Goal: Task Accomplishment & Management: Manage account settings

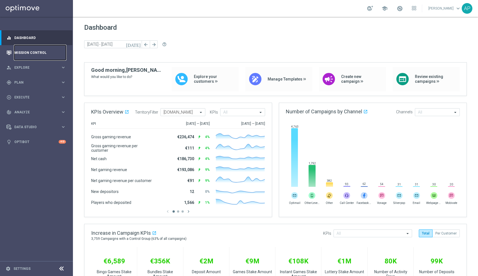
click at [41, 52] on link "Mission Control" at bounding box center [40, 52] width 52 height 15
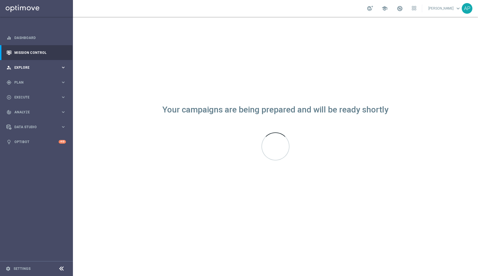
click at [39, 66] on span "Explore" at bounding box center [37, 67] width 46 height 3
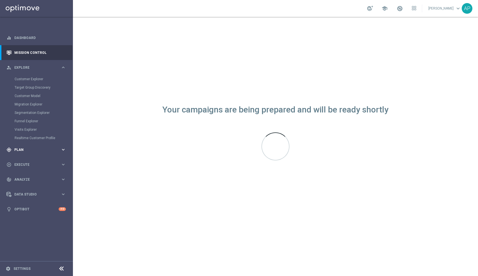
click at [29, 149] on span "Plan" at bounding box center [37, 149] width 46 height 3
click at [27, 112] on span "Templates" at bounding box center [35, 110] width 40 height 3
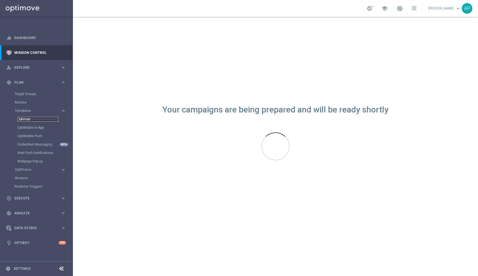
click at [27, 117] on link "Optimail" at bounding box center [37, 119] width 41 height 4
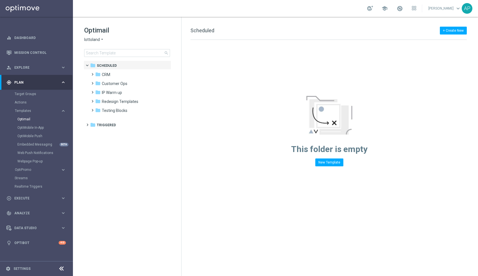
click at [96, 38] on span "lottoland" at bounding box center [92, 39] width 16 height 5
click at [0, 0] on span "KenoGO" at bounding box center [0, 0] width 0 height 0
click at [110, 51] on input at bounding box center [127, 53] width 86 height 8
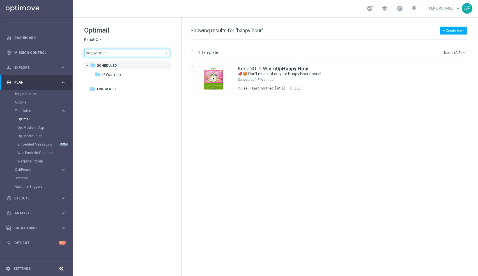
drag, startPoint x: 115, startPoint y: 52, endPoint x: -19, endPoint y: 27, distance: 136.9
click at [0, 27] on html "equalizer Dashboard Mission Control" at bounding box center [239, 138] width 478 height 276
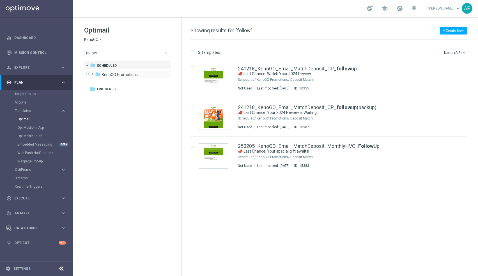
click at [92, 73] on span at bounding box center [91, 72] width 3 height 2
click at [114, 85] on span "Deposit Match" at bounding box center [120, 83] width 26 height 5
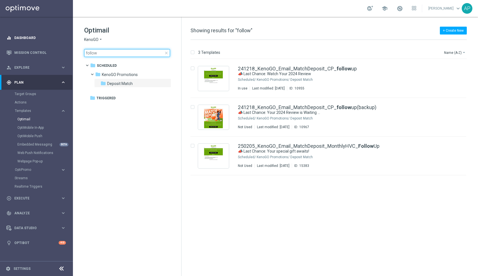
drag, startPoint x: 105, startPoint y: 50, endPoint x: 16, endPoint y: 39, distance: 89.3
click at [16, 39] on main "equalizer Dashboard Mission Control" at bounding box center [239, 138] width 478 height 276
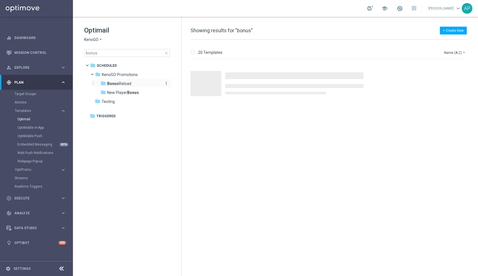
click at [119, 82] on span "Bonus Reload" at bounding box center [119, 83] width 24 height 5
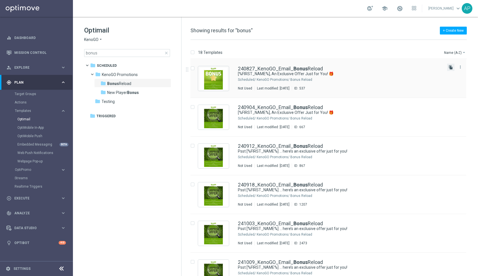
click at [448, 66] on icon "file_copy" at bounding box center [450, 67] width 4 height 4
drag, startPoint x: 114, startPoint y: 51, endPoint x: -52, endPoint y: 10, distance: 171.3
click at [0, 10] on html "equalizer Dashboard Mission Control" at bounding box center [239, 138] width 478 height 276
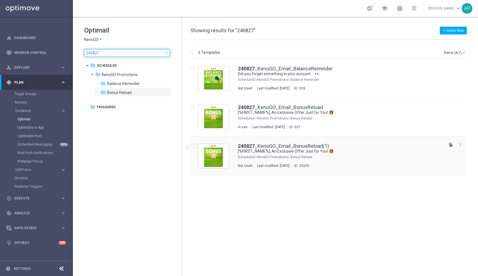
type input "240827"
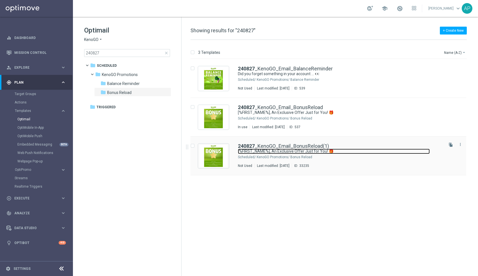
click at [343, 152] on link "[%FIRST_NAME%], An Exclusive Offer Just for You! 🎁" at bounding box center [334, 151] width 192 height 5
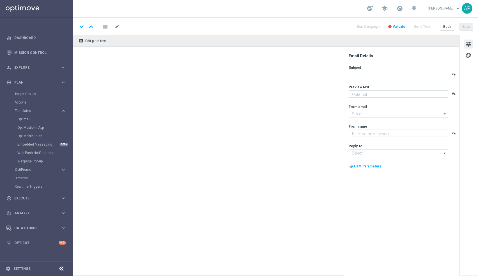
type input "240827_KenoGO_Email_BonusReload(1)"
type textarea "We’ve added a special treat to your account—don’t miss out!"
type textarea "KenoGO"
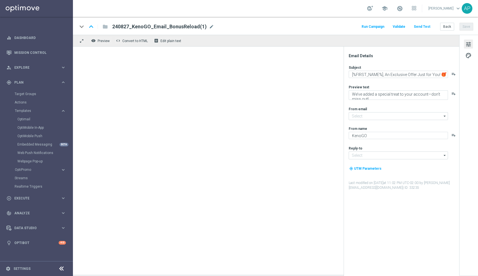
type input "[EMAIL_ADDRESS][DOMAIN_NAME]"
click at [209, 24] on span "mode_edit" at bounding box center [211, 26] width 5 height 5
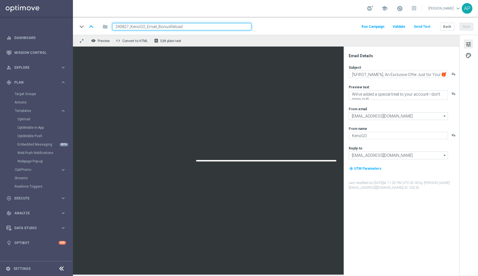
click at [128, 26] on input "240827_KenoGO_Email_BonusReload" at bounding box center [181, 26] width 139 height 7
drag, startPoint x: 188, startPoint y: 26, endPoint x: 162, endPoint y: 27, distance: 25.8
click at [162, 27] on input "250820_KenoGO_Email_BonusReload" at bounding box center [181, 26] width 139 height 7
type input "250820_KenoGO_Email_HH_HPK_followup"
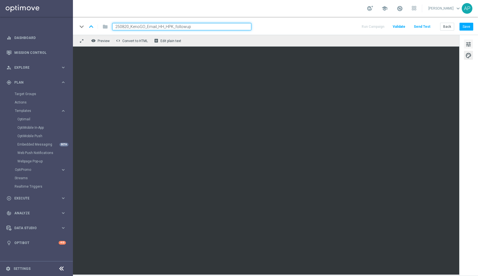
click at [466, 43] on span "tune" at bounding box center [468, 44] width 6 height 7
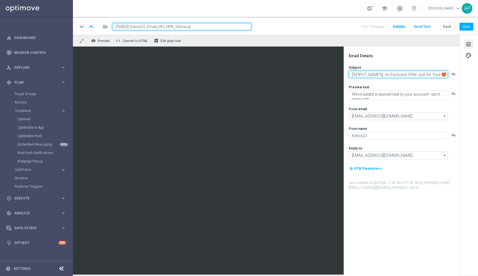
click at [392, 76] on textarea "[%FIRST_NAME%], An Exclusive Offer Just for You! 🎁" at bounding box center [398, 74] width 99 height 7
paste textarea "Your bonus is ready — sorry for the delay"
type textarea "Your bonus is ready — sorry for the delay"
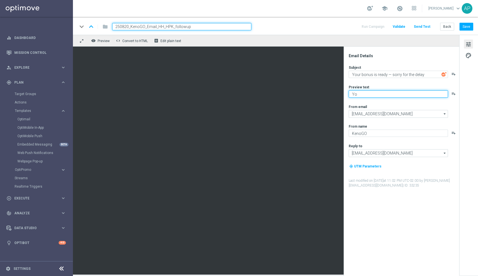
type textarea "Y"
type textarea "It's in your account, ready to use."
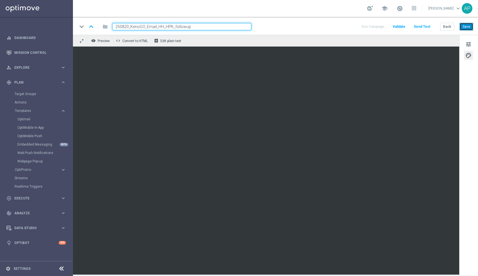
click at [467, 24] on button "Save" at bounding box center [466, 27] width 14 height 8
click at [28, 93] on link "Target Groups" at bounding box center [37, 94] width 44 height 4
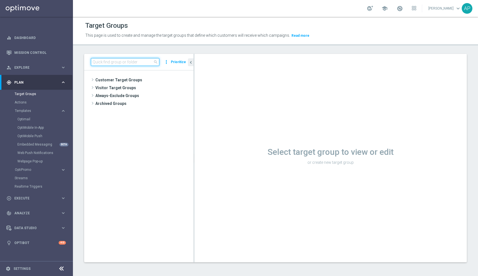
click at [119, 61] on input at bounding box center [125, 62] width 68 height 8
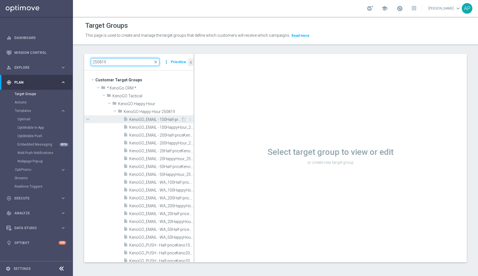
type input "250819"
click at [170, 118] on span "KenoGO_EMAIL - 100Half-priceKeno_250819" at bounding box center [155, 119] width 52 height 5
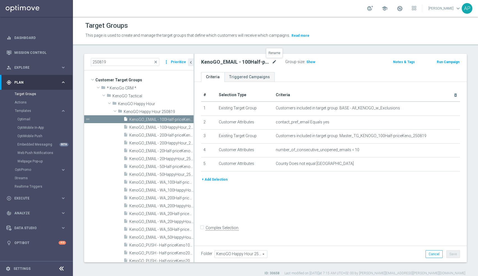
click at [275, 63] on icon "mode_edit" at bounding box center [274, 62] width 5 height 7
click at [275, 63] on input "KenoGO_EMAIL - 100Half-priceKeno_250819" at bounding box center [239, 63] width 76 height 8
drag, startPoint x: 260, startPoint y: 62, endPoint x: 231, endPoint y: 61, distance: 29.4
click at [231, 61] on input "KenoGO_EMAIL - 100Half-priceKeno_250820" at bounding box center [239, 63] width 76 height 8
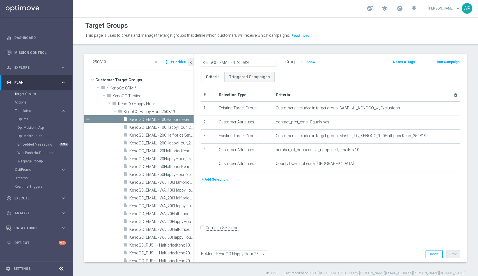
scroll to position [0, 0]
click at [274, 62] on input "KenoGO_EMAIL - HH_HPK_follow_250820" at bounding box center [239, 63] width 76 height 8
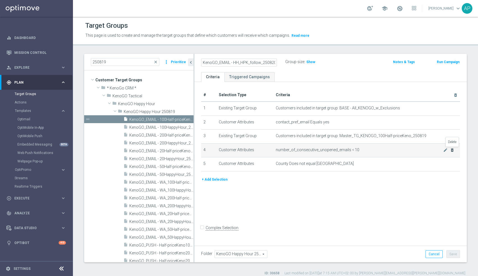
type input "KenoGO_EMAIL - HH_HPK_follow_250820"
click at [453, 148] on icon "delete_forever" at bounding box center [452, 150] width 4 height 4
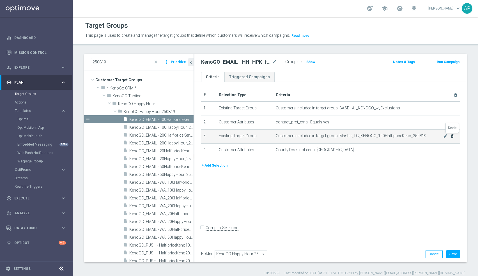
click at [452, 135] on icon "delete_forever" at bounding box center [452, 136] width 4 height 4
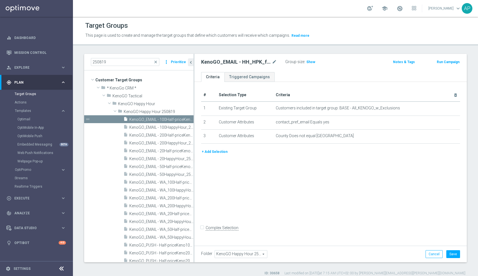
click at [217, 151] on button "+ Add Selection" at bounding box center [214, 152] width 27 height 6
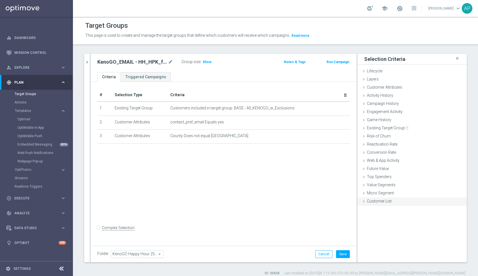
click at [371, 198] on div "Customer List done" at bounding box center [411, 201] width 109 height 8
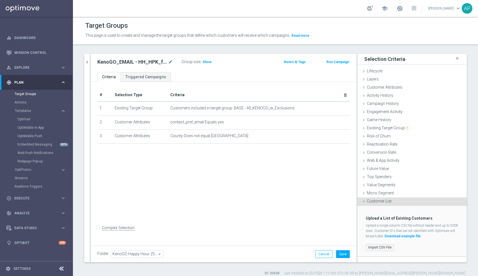
click at [384, 247] on label "Import CSV File" at bounding box center [380, 247] width 28 height 7
click at [0, 0] on input "Import CSV File" at bounding box center [0, 0] width 0 height 0
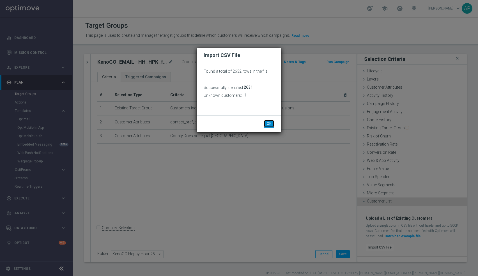
click at [266, 120] on button "OK" at bounding box center [269, 124] width 11 height 8
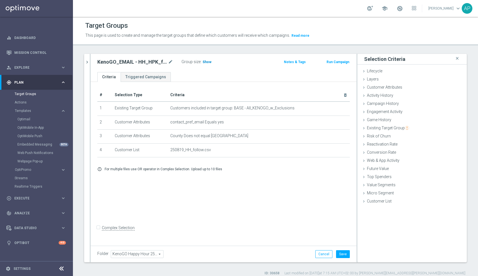
click at [206, 60] on span "Show" at bounding box center [206, 62] width 9 height 4
click at [342, 250] on button "Save" at bounding box center [343, 254] width 14 height 8
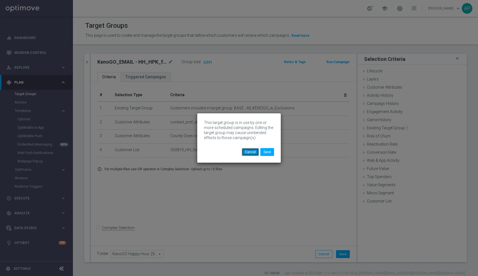
click at [255, 152] on button "Cancel" at bounding box center [250, 152] width 17 height 8
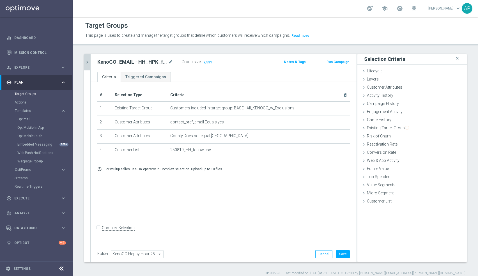
click at [87, 61] on icon "chevron_right" at bounding box center [86, 61] width 5 height 5
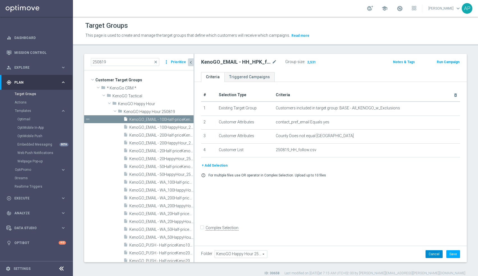
click at [439, 255] on button "Cancel" at bounding box center [433, 254] width 17 height 8
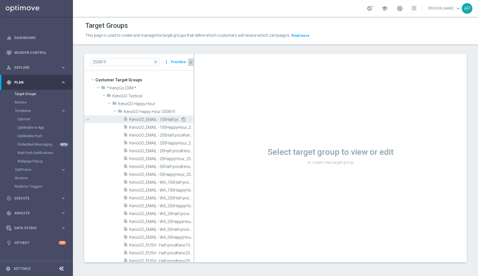
click at [183, 119] on icon "content_copy" at bounding box center [183, 119] width 4 height 4
click at [157, 119] on span "KenoGO_EMAIL - 100Half-priceKeno_250819" at bounding box center [155, 119] width 52 height 5
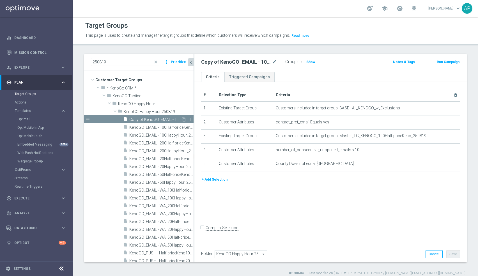
click at [168, 116] on div "insert_drive_file Copy of KenoGO_EMAIL - 100Half-priceKeno_250819" at bounding box center [151, 119] width 57 height 8
click at [273, 59] on icon "mode_edit" at bounding box center [274, 62] width 5 height 7
click at [247, 63] on input "Copy of KenoGO_EMAIL - 100Half-priceKeno_250819" at bounding box center [239, 63] width 76 height 8
drag, startPoint x: 260, startPoint y: 63, endPoint x: 235, endPoint y: 63, distance: 25.5
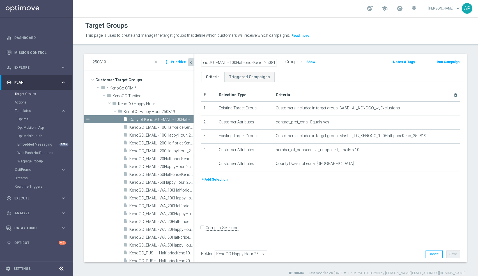
click at [235, 63] on input "Copy of KenoGO_EMAIL - 100Half-priceKeno_250819" at bounding box center [239, 63] width 76 height 8
drag, startPoint x: 217, startPoint y: 64, endPoint x: 163, endPoint y: 55, distance: 55.1
click at [170, 55] on as-split "250819 close more_vert Prioritize Customer Target Groups library_add create_new…" at bounding box center [275, 158] width 383 height 208
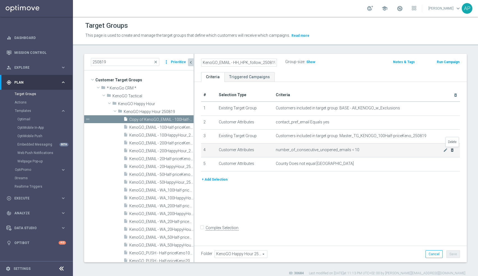
type input "KenoGO_EMAIL - HH_HPK_follow_250819"
click at [453, 149] on icon "delete_forever" at bounding box center [452, 150] width 4 height 4
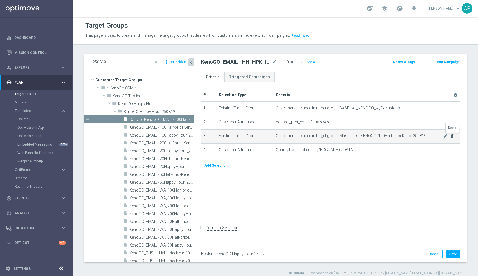
click at [450, 136] on icon "delete_forever" at bounding box center [452, 136] width 4 height 4
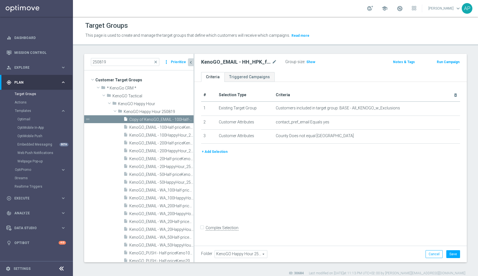
click at [222, 149] on button "+ Add Selection" at bounding box center [214, 152] width 27 height 6
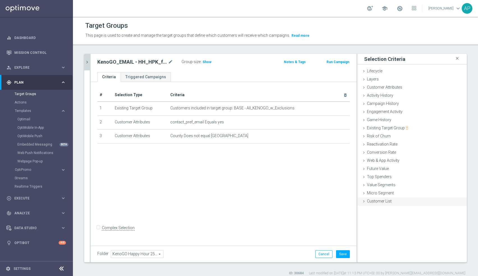
click at [368, 201] on span "Customer List" at bounding box center [379, 201] width 25 height 4
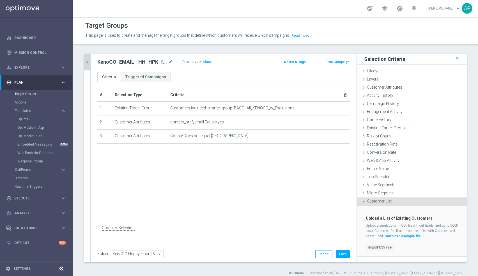
click at [377, 245] on label "Import CSV File" at bounding box center [380, 247] width 28 height 7
click at [0, 0] on input "Import CSV File" at bounding box center [0, 0] width 0 height 0
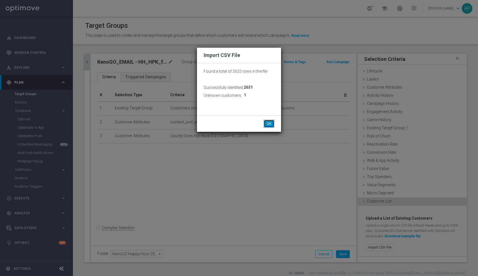
click at [270, 122] on button "OK" at bounding box center [269, 124] width 11 height 8
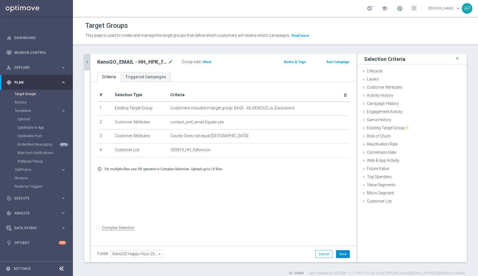
click at [345, 252] on button "Save" at bounding box center [343, 254] width 14 height 8
click at [207, 62] on span "Show" at bounding box center [206, 62] width 9 height 4
click at [87, 62] on icon "chevron_right" at bounding box center [86, 61] width 5 height 5
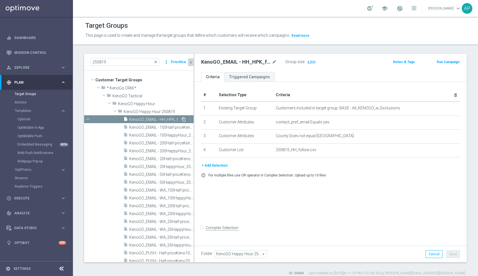
click at [184, 120] on icon "content_copy" at bounding box center [183, 119] width 4 height 4
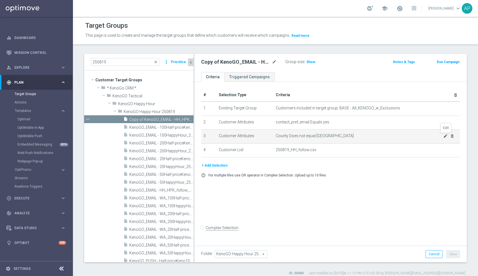
click at [443, 135] on icon "mode_edit" at bounding box center [445, 136] width 4 height 4
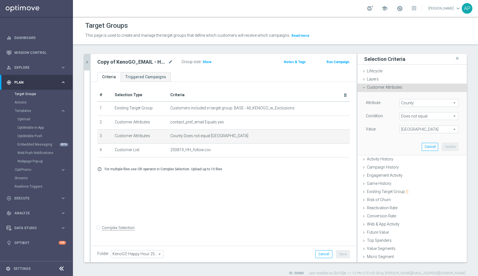
click at [422, 115] on span "Does not equal" at bounding box center [429, 115] width 58 height 7
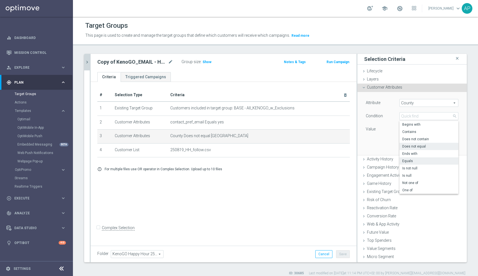
click at [422, 162] on span "Equals" at bounding box center [428, 161] width 53 height 4
type input "Equals"
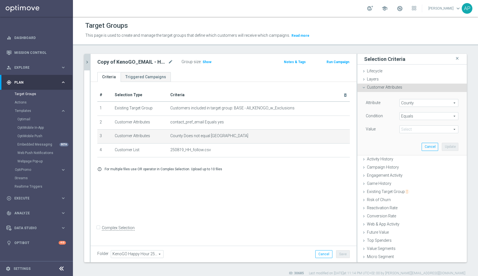
click at [414, 127] on span "[GEOGRAPHIC_DATA]" at bounding box center [429, 129] width 58 height 7
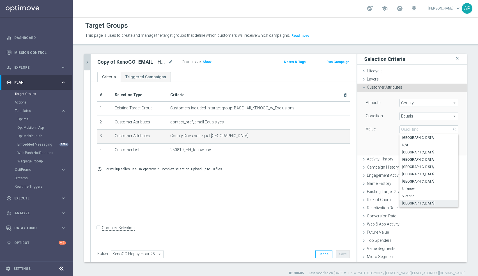
click at [419, 204] on span "[GEOGRAPHIC_DATA]" at bounding box center [428, 203] width 53 height 4
type input "[GEOGRAPHIC_DATA]"
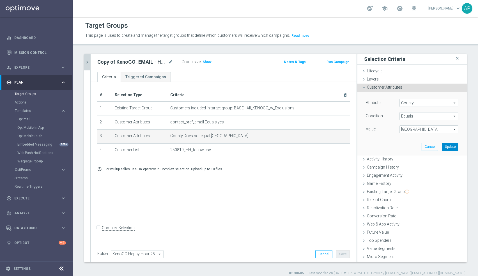
click at [448, 146] on button "Update" at bounding box center [450, 147] width 17 height 8
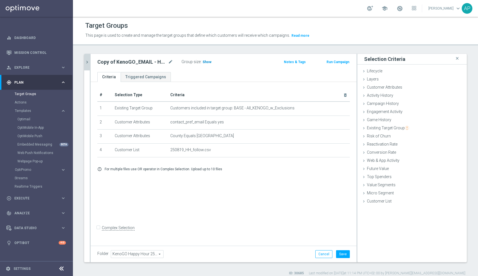
click at [202, 61] on span "Show" at bounding box center [206, 62] width 9 height 4
click at [171, 61] on icon "mode_edit" at bounding box center [170, 62] width 5 height 7
click at [171, 62] on input "Copy of KenoGO_EMAIL - HH_HPK_follow_250819" at bounding box center [135, 63] width 76 height 8
click at [156, 62] on input "Copy of KenoGO_EMAIL - HH_HPK_follow_250819" at bounding box center [135, 63] width 76 height 8
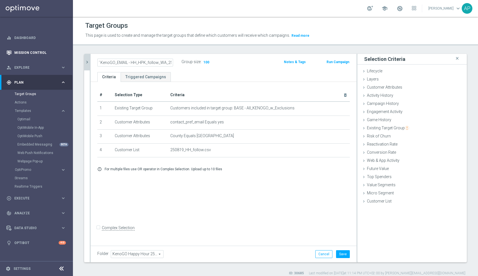
scroll to position [0, 0]
drag, startPoint x: 110, startPoint y: 61, endPoint x: 62, endPoint y: 56, distance: 48.5
click at [62, 56] on main "equalizer Dashboard Mission Control" at bounding box center [239, 138] width 478 height 276
click at [108, 61] on input "Copy of KenoGO_EMAIL - HH_HPK_follow_WA_250819" at bounding box center [135, 63] width 76 height 8
drag, startPoint x: 113, startPoint y: 63, endPoint x: 63, endPoint y: 52, distance: 51.9
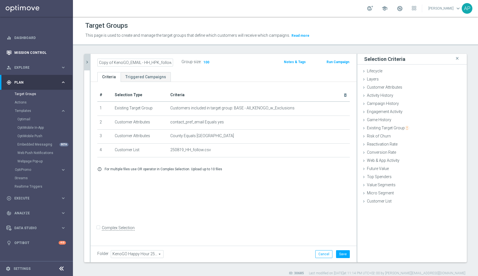
click at [63, 52] on main "equalizer Dashboard Mission Control" at bounding box center [239, 138] width 478 height 276
type input "KenoGO_EMAIL - HH_HPK_follow_WA_250819"
click at [344, 253] on button "Save" at bounding box center [343, 254] width 14 height 8
click at [30, 194] on div "play_circle_outline Execute keyboard_arrow_right" at bounding box center [36, 198] width 72 height 15
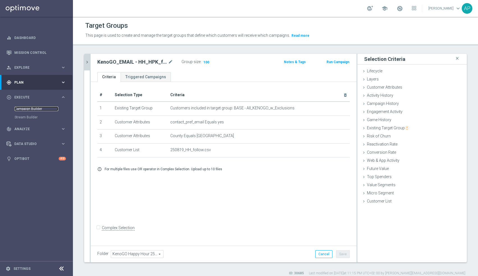
click at [31, 107] on link "Campaign Builder" at bounding box center [37, 109] width 44 height 4
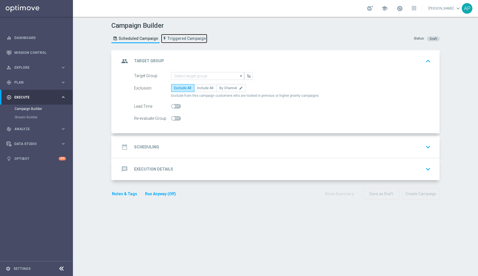
click at [188, 38] on span "Triggered Campaign" at bounding box center [186, 38] width 38 height 5
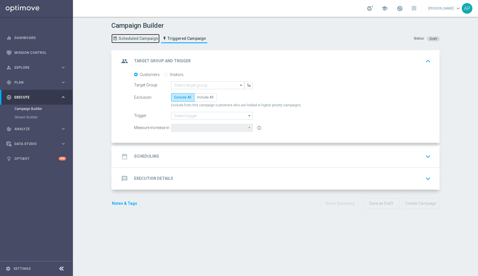
click at [149, 37] on span "Scheduled Campaign" at bounding box center [139, 38] width 40 height 5
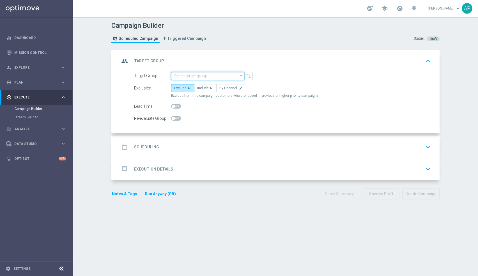
click at [193, 77] on input at bounding box center [207, 76] width 73 height 8
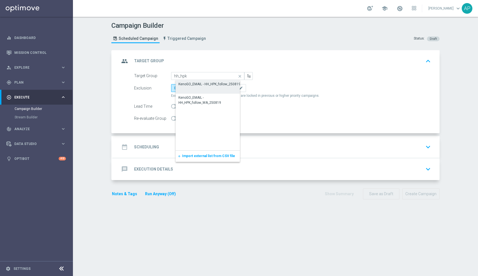
click at [195, 82] on div "KenoGO_EMAIL - HH_HPK_follow_250819" at bounding box center [209, 84] width 62 height 5
type input "KenoGO_EMAIL - HH_HPK_follow_250819"
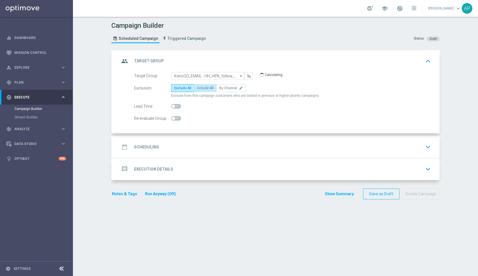
click at [205, 89] on span "Include All" at bounding box center [205, 88] width 16 height 4
click at [201, 89] on input "Include All" at bounding box center [199, 89] width 4 height 4
radio input "true"
click at [179, 145] on div "date_range Scheduling keyboard_arrow_down" at bounding box center [275, 147] width 313 height 11
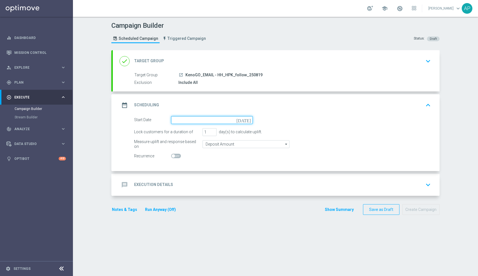
click at [183, 121] on input at bounding box center [212, 120] width 82 height 8
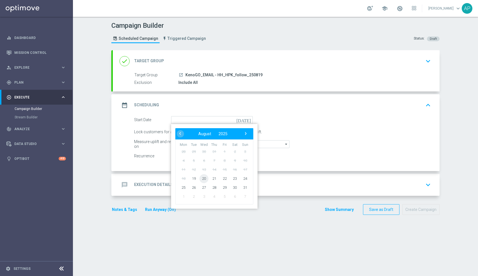
click at [204, 177] on span "20" at bounding box center [203, 178] width 9 height 9
type input "[DATE]"
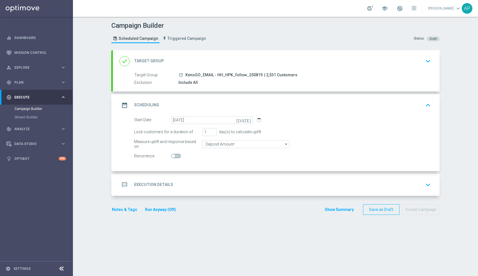
click at [207, 185] on div "message Execution Details keyboard_arrow_down" at bounding box center [275, 184] width 313 height 11
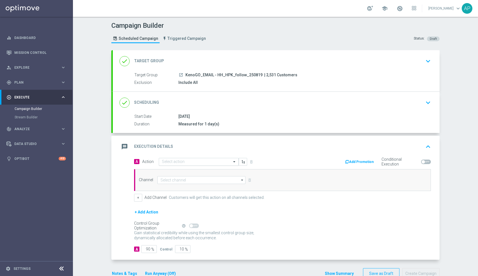
click at [192, 161] on input "text" at bounding box center [193, 162] width 63 height 5
type input "remedi"
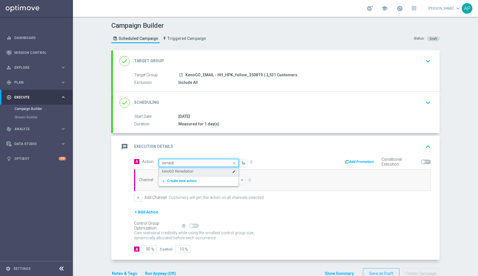
click at [204, 167] on div "KenoGO Remediation edit" at bounding box center [199, 171] width 74 height 9
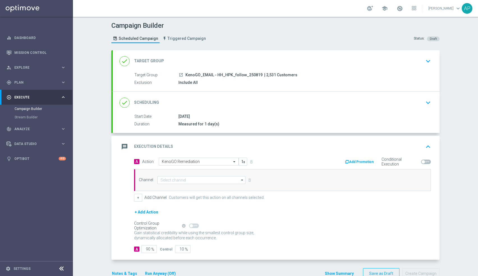
click at [207, 183] on div "Channel arrow_drop_down Drag here to set row groups Drag here to set column lab…" at bounding box center [282, 180] width 297 height 22
click at [199, 179] on input at bounding box center [201, 180] width 88 height 8
click at [171, 186] on div "Optimail" at bounding box center [171, 185] width 13 height 5
type input "Optimail"
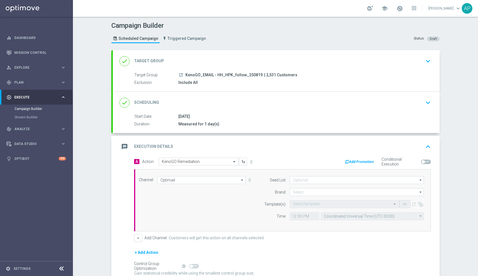
drag, startPoint x: 146, startPoint y: 247, endPoint x: 159, endPoint y: 247, distance: 13.2
click at [159, 247] on form "A Action Select action KenoGO Remediation delete_forever Add Promotion Conditio…" at bounding box center [282, 226] width 297 height 136
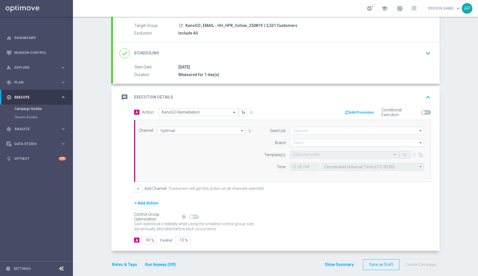
scroll to position [53, 0]
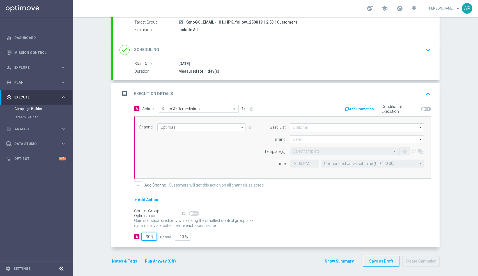
drag, startPoint x: 146, startPoint y: 236, endPoint x: 208, endPoint y: 237, distance: 62.3
click at [208, 237] on div "A 90 % Control 10 %" at bounding box center [282, 237] width 297 height 8
type input "1"
type input "99"
type input "10"
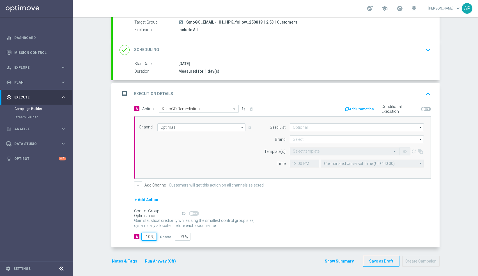
type input "90"
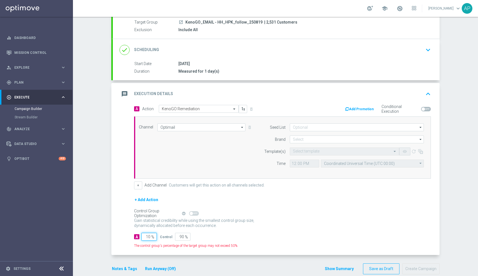
type input "100"
type input "0"
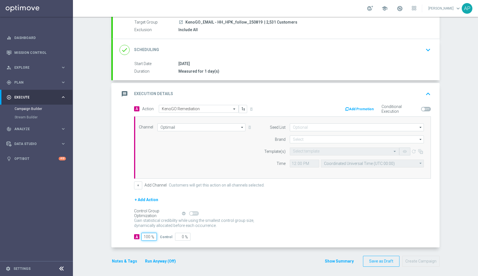
type input "100"
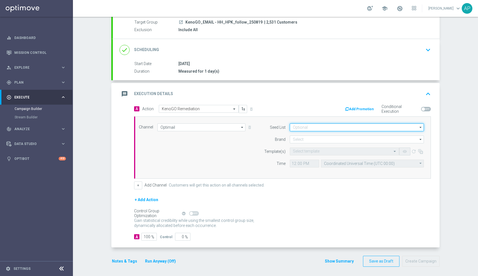
click at [339, 127] on input at bounding box center [357, 127] width 134 height 8
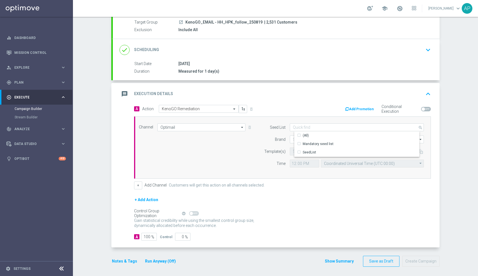
click at [225, 154] on div "Channel Optimail Optimail arrow_drop_down Drag here to set row groups Drag here…" at bounding box center [281, 147] width 293 height 48
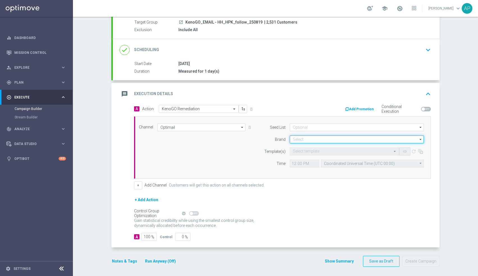
click at [322, 135] on input at bounding box center [357, 139] width 134 height 8
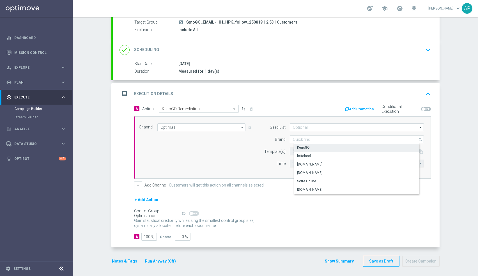
click at [315, 144] on div "KenoGO" at bounding box center [361, 148] width 134 height 8
type input "KenoGO"
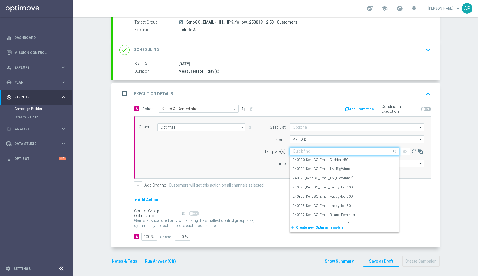
click at [310, 152] on input "text" at bounding box center [339, 151] width 92 height 5
type input "2"
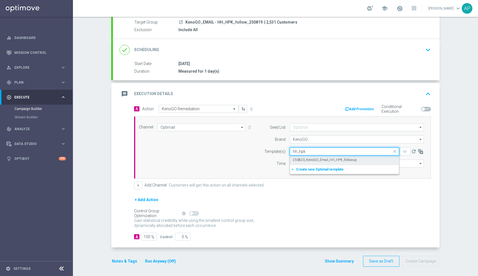
click at [333, 158] on label "250820_KenoGO_Email_HH_HPK_followup" at bounding box center [325, 160] width 64 height 5
type input "hh_hpk"
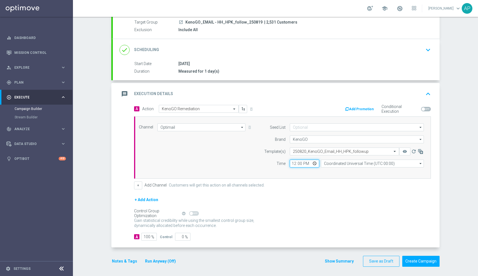
click at [314, 161] on input "12:00" at bounding box center [304, 164] width 29 height 8
type input "08:30"
click at [396, 188] on form "A Action Select action KenoGO Remediation delete_forever Add Promotion Conditio…" at bounding box center [282, 173] width 297 height 136
click at [358, 161] on input "Coordinated Universal Time (UTC 00:00)" at bounding box center [372, 164] width 103 height 8
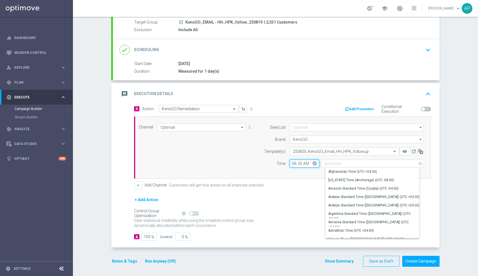
click at [299, 163] on input "08:30" at bounding box center [304, 164] width 29 height 8
type input "Coordinated Universal Time (UTC 00:00)"
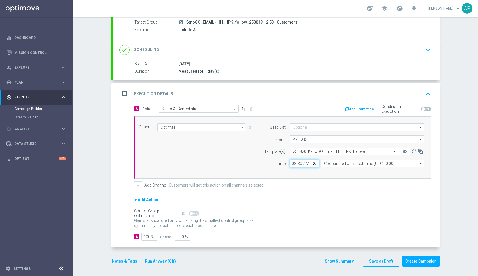
type input "08:00"
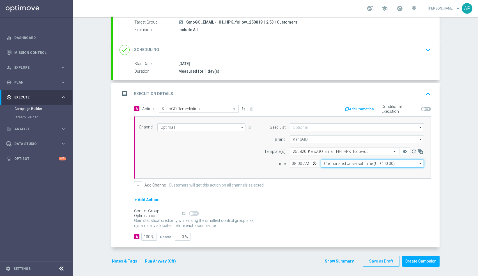
click at [368, 164] on input "Coordinated Universal Time (UTC 00:00)" at bounding box center [372, 164] width 103 height 8
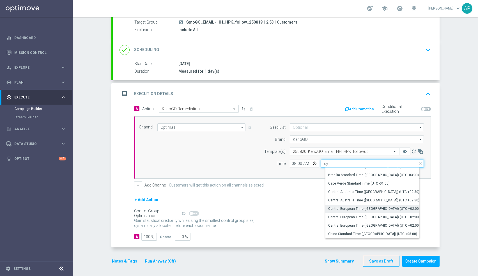
scroll to position [0, 0]
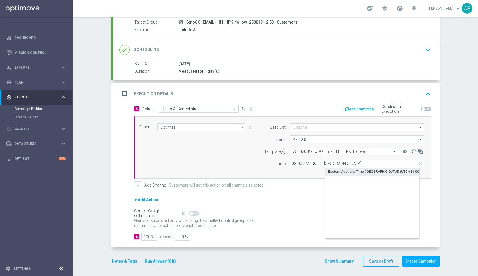
click at [372, 171] on div "Eastern Australia Time ([GEOGRAPHIC_DATA]) (UTC +10:00)" at bounding box center [374, 171] width 92 height 5
type input "Eastern Australia Time ([GEOGRAPHIC_DATA]) (UTC +10:00)"
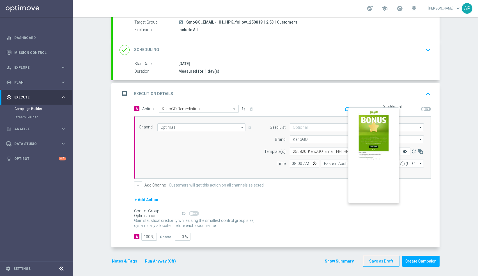
click at [406, 152] on icon "remove_red_eye" at bounding box center [404, 151] width 4 height 4
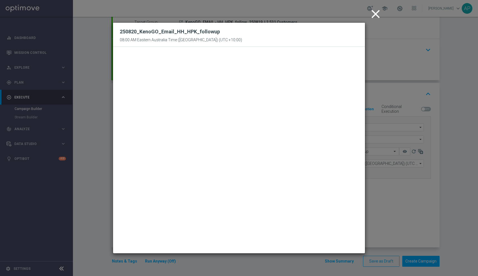
click at [377, 11] on icon "close" at bounding box center [375, 14] width 14 height 14
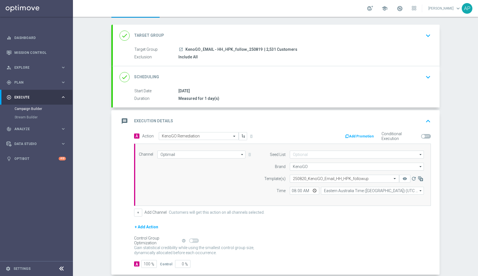
scroll to position [53, 0]
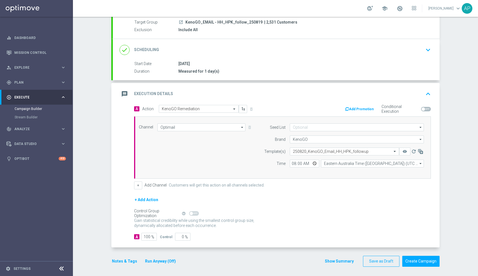
click at [165, 258] on button "Run Anyway (Off)" at bounding box center [160, 261] width 32 height 7
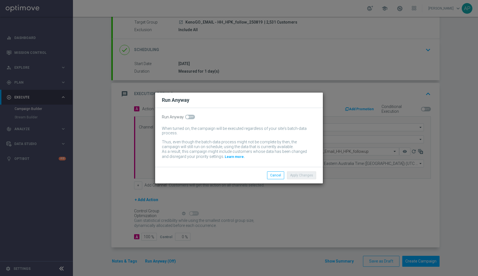
click at [189, 118] on span at bounding box center [190, 117] width 10 height 4
click at [189, 118] on input "checkbox" at bounding box center [190, 117] width 10 height 4
checkbox input "true"
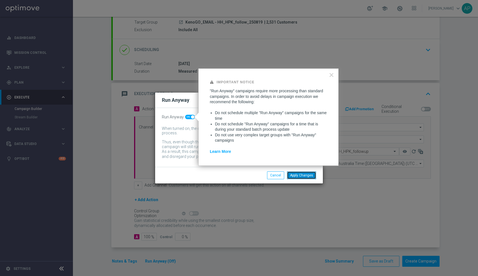
click at [294, 174] on button "Apply Changes" at bounding box center [301, 175] width 29 height 8
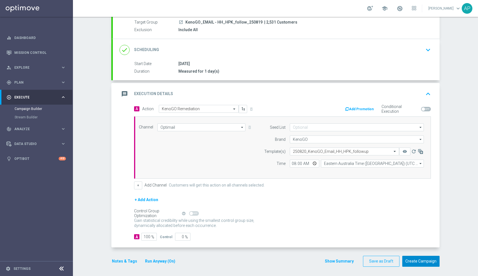
click at [422, 261] on button "Create Campaign" at bounding box center [420, 261] width 37 height 11
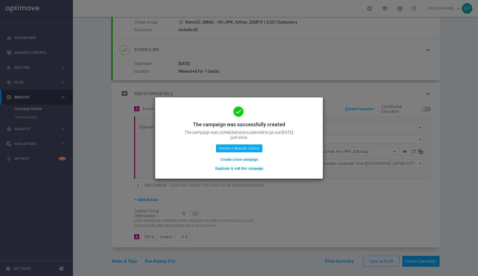
click at [241, 167] on button "Duplicate & edit this campaign" at bounding box center [239, 168] width 49 height 6
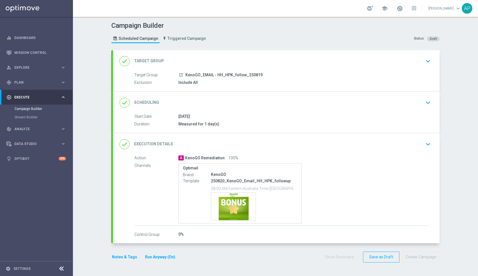
click at [282, 77] on div "Target Group launch KenoGO_EMAIL - HH_HPK_follow_250819" at bounding box center [281, 75] width 294 height 6
click at [265, 62] on div "done Target Group keyboard_arrow_down" at bounding box center [275, 61] width 313 height 11
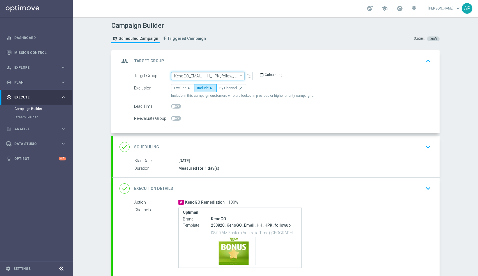
click at [202, 76] on input "KenoGO_EMAIL - HH_HPK_follow_250819" at bounding box center [207, 76] width 73 height 8
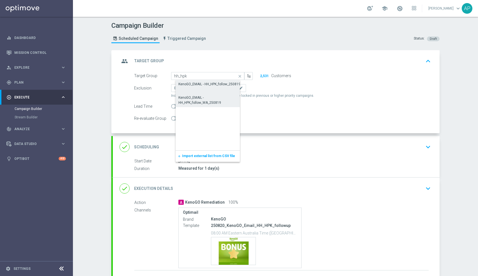
click at [204, 97] on div "KenoGO_EMAIL - HH_HPK_follow_WA_250819" at bounding box center [212, 100] width 68 height 10
type input "KenoGO_EMAIL - HH_HPK_follow_WA_250819"
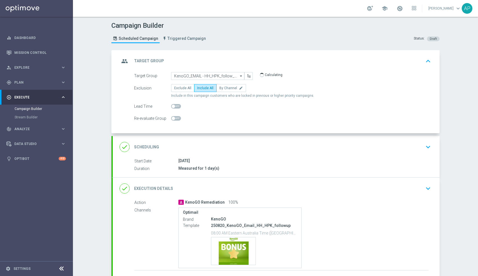
scroll to position [41, 0]
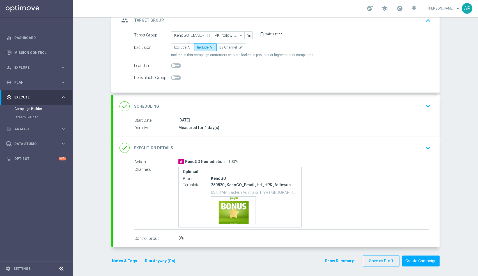
click at [323, 148] on div "done Execution Details keyboard_arrow_down" at bounding box center [275, 147] width 313 height 11
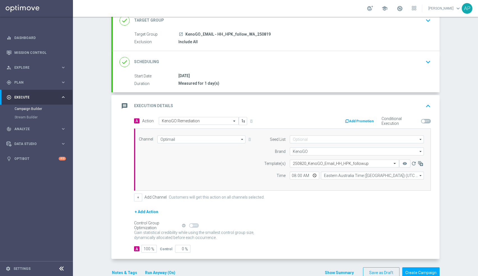
scroll to position [35, 0]
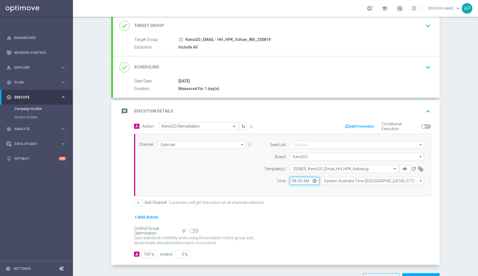
click at [292, 179] on input "08:00" at bounding box center [304, 181] width 29 height 8
type input "10:00"
click at [229, 171] on div "Channel Optimail Optimail arrow_drop_down Drag here to set row groups Drag here…" at bounding box center [281, 165] width 293 height 48
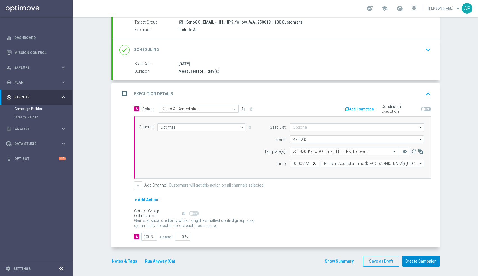
click at [420, 261] on button "Create Campaign" at bounding box center [420, 261] width 37 height 11
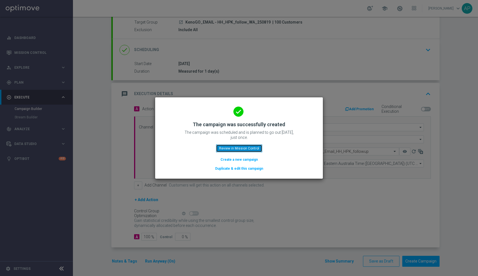
click at [237, 150] on button "Review in Mission Control" at bounding box center [239, 148] width 46 height 8
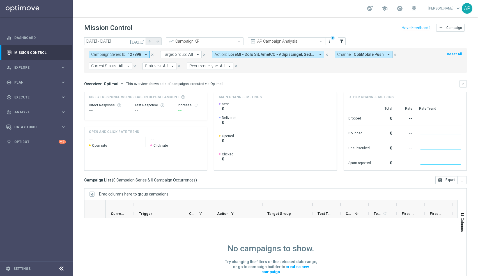
click at [379, 52] on span "OptiMobile Push" at bounding box center [369, 54] width 30 height 5
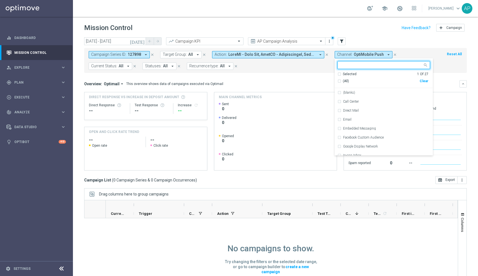
click at [0, 0] on div "Clear" at bounding box center [0, 0] width 0 height 0
click at [394, 42] on div "[DATE] [DATE] - [DATE] arrow_back arrow_forward Campaign KPI trending_up AP Cam…" at bounding box center [275, 41] width 383 height 8
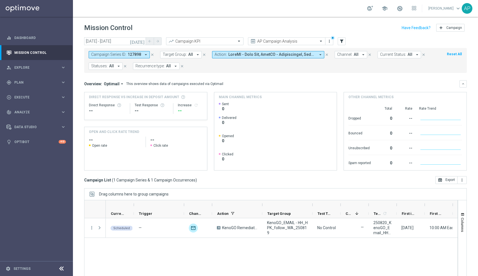
click at [152, 53] on icon "close" at bounding box center [152, 55] width 4 height 4
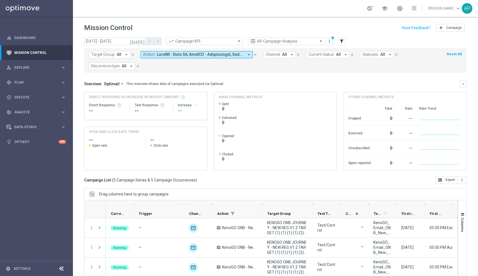
click at [117, 53] on span "All" at bounding box center [119, 54] width 5 height 5
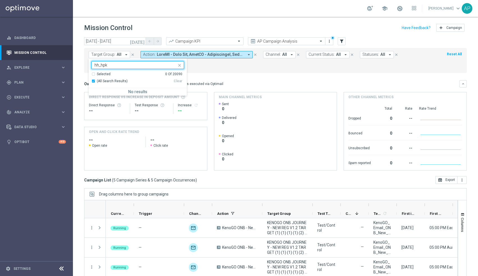
type input "hh_hpk"
click at [225, 68] on form "Target Group: All arrow_drop_down hh_hpk Selected 0 Of 20090 (All Search Result…" at bounding box center [263, 60] width 349 height 19
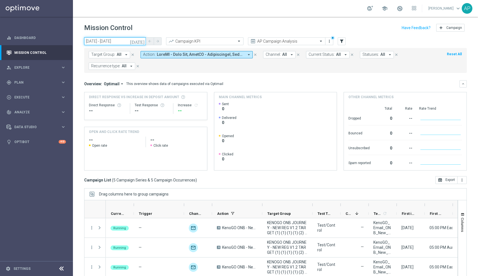
click at [126, 38] on input "[DATE] - [DATE]" at bounding box center [115, 41] width 62 height 8
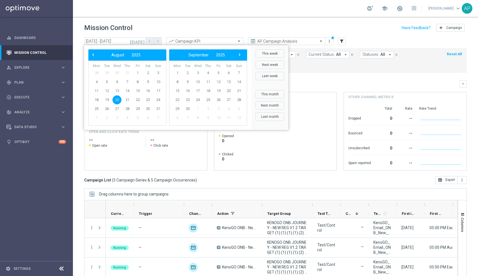
click at [311, 66] on form "Target Group: All arrow_drop_down close Action: arrow_drop_down close Channel: …" at bounding box center [263, 60] width 349 height 19
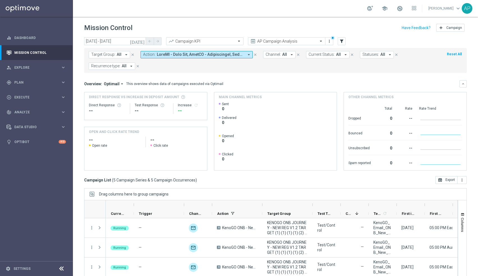
click at [234, 54] on span at bounding box center [200, 54] width 87 height 5
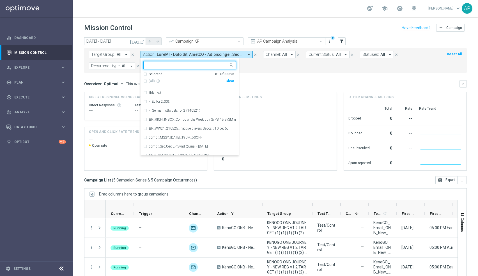
click at [284, 62] on form "Target Group: All arrow_drop_down close Action: arrow_drop_down Selected 81 of …" at bounding box center [263, 60] width 349 height 19
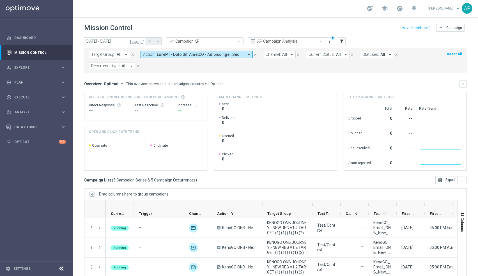
click at [103, 53] on span "Target Group:" at bounding box center [103, 54] width 24 height 5
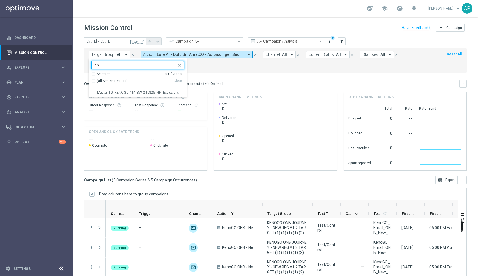
type input "h"
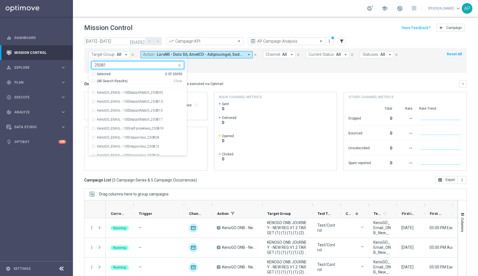
type input "250819"
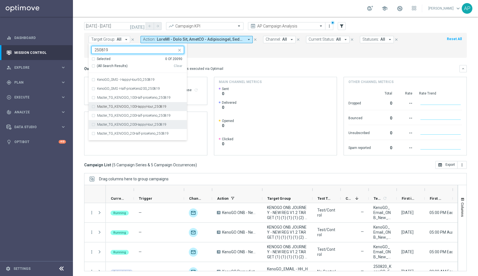
scroll to position [240, 0]
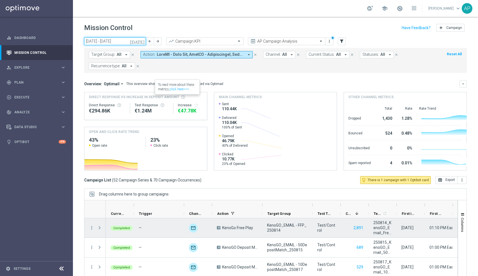
click at [112, 40] on input "[DATE] - [DATE]" at bounding box center [115, 41] width 62 height 8
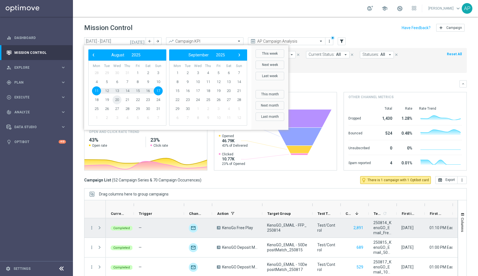
click at [115, 101] on span "20" at bounding box center [116, 99] width 9 height 9
type input "[DATE] - [DATE]"
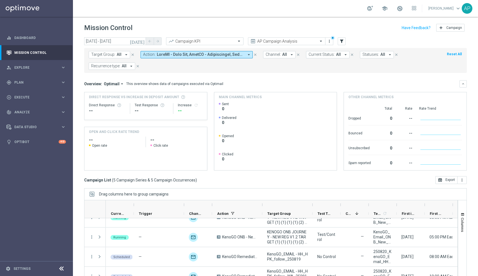
scroll to position [15, 0]
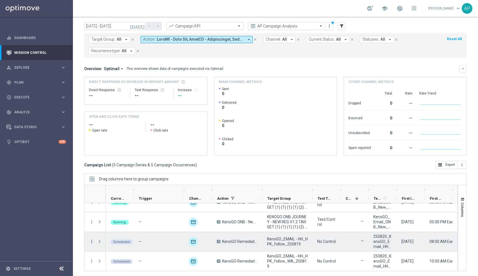
click at [90, 241] on icon "more_vert" at bounding box center [91, 241] width 5 height 5
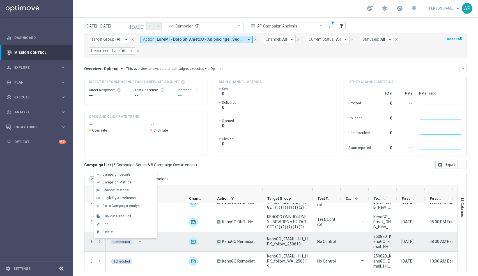
click at [91, 239] on icon "more_vert" at bounding box center [91, 241] width 5 height 5
click at [103, 242] on span "Press SPACE to deselect this row." at bounding box center [100, 241] width 6 height 11
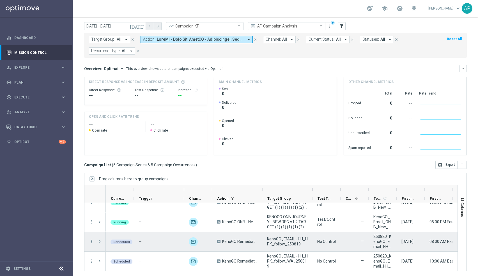
click at [99, 241] on span "Press SPACE to select this row." at bounding box center [99, 241] width 5 height 4
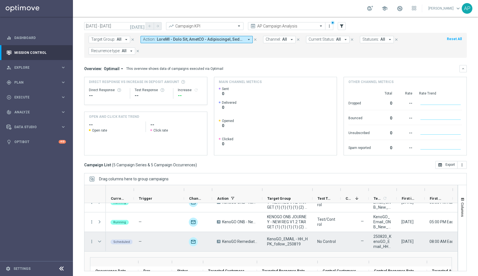
click at [99, 241] on span "Press SPACE to select this row." at bounding box center [99, 241] width 5 height 4
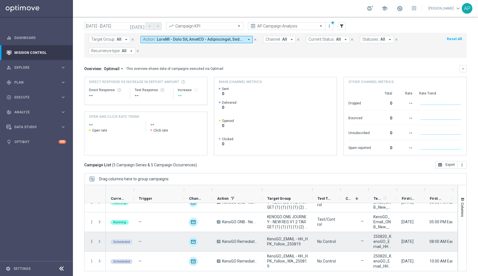
click at [91, 239] on icon "more_vert" at bounding box center [91, 241] width 5 height 5
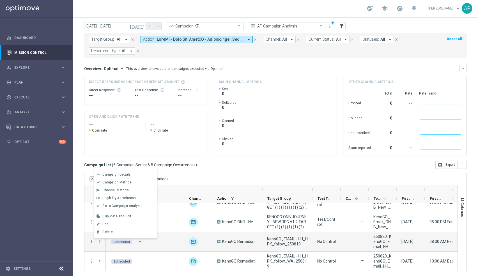
click at [180, 176] on div "Drag columns here to group campaigns" at bounding box center [275, 179] width 383 height 12
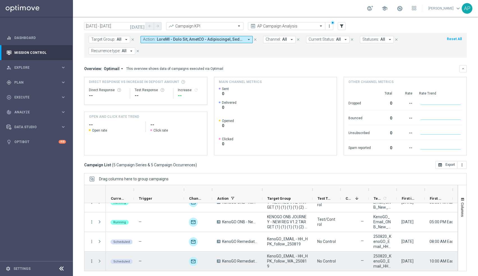
click at [92, 259] on icon "more_vert" at bounding box center [91, 261] width 5 height 5
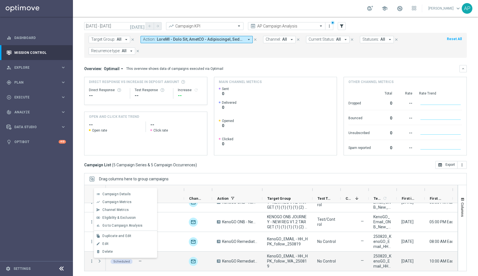
click at [210, 169] on div "today 20 Aug 2025 - 20 Aug 2025 arrow_back arrow_forward Campaign KPI trending_…" at bounding box center [275, 139] width 405 height 234
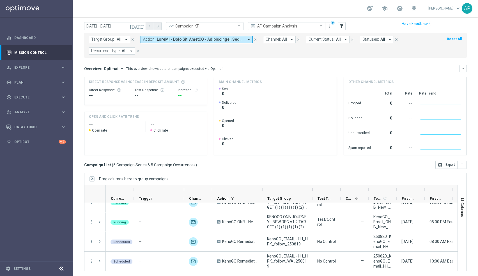
scroll to position [0, 0]
